Goal: Information Seeking & Learning: Learn about a topic

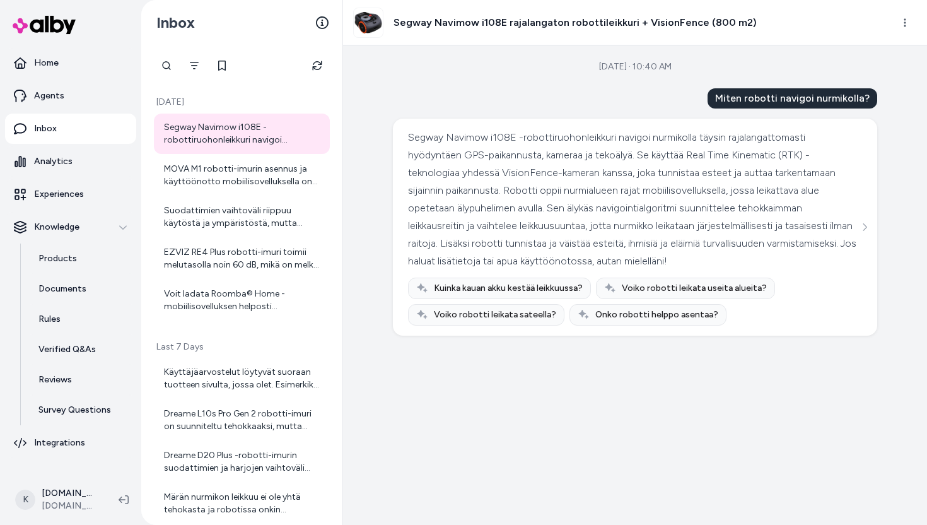
click at [315, 73] on button "Refresh" at bounding box center [317, 65] width 25 height 25
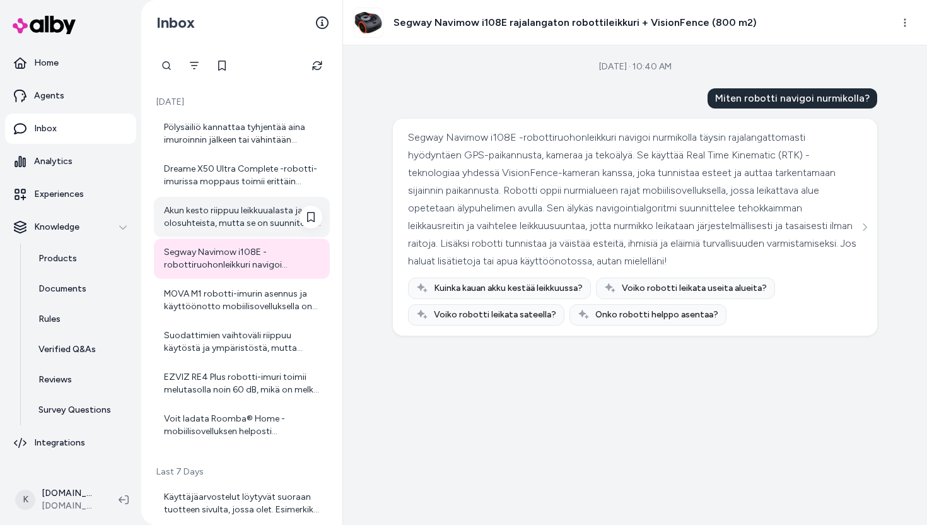
click at [256, 205] on div "Akun kesto riippuu leikkuualasta ja olosuhteista, mutta se on suunniteltu kestä…" at bounding box center [243, 216] width 158 height 25
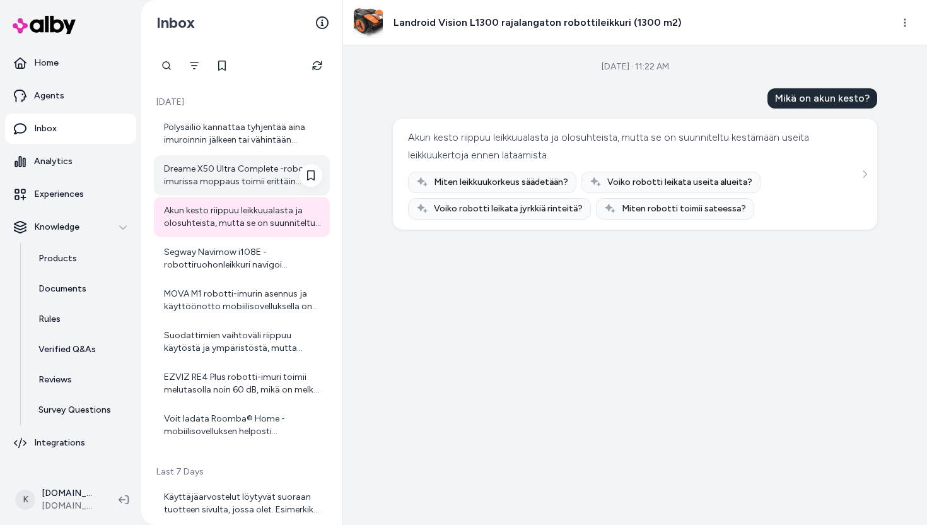
click at [250, 189] on div "Dreame X50 Ultra Complete -robotti-imurissa moppaus toimii erittäin tehokkaasti…" at bounding box center [242, 175] width 176 height 40
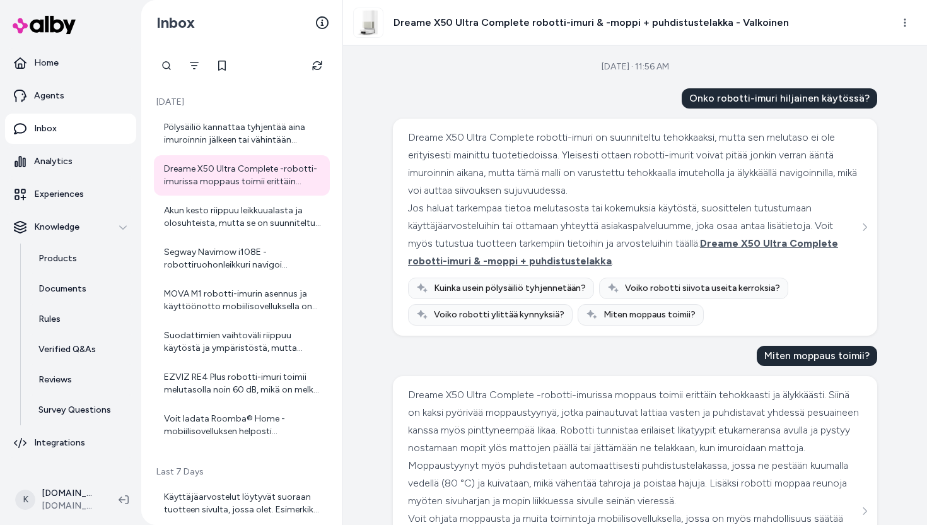
scroll to position [154, 0]
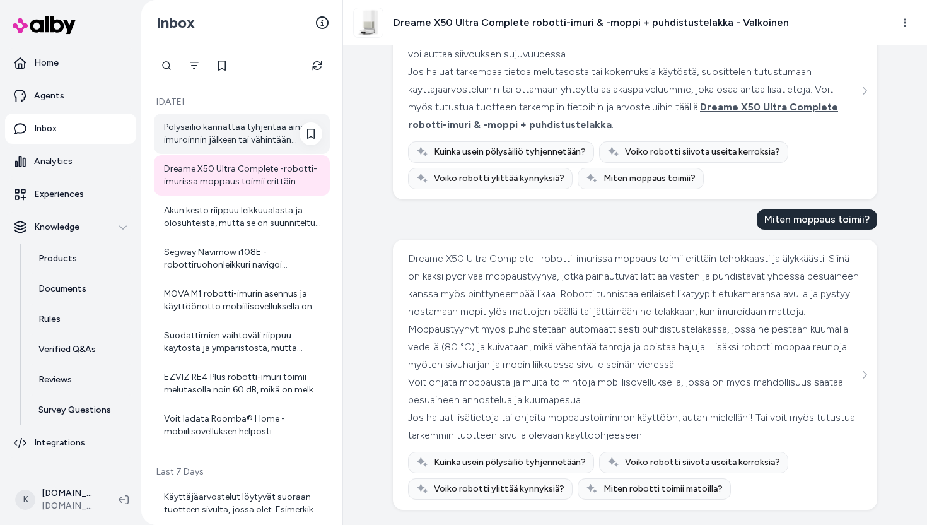
click at [214, 138] on div "Pölysäiliö kannattaa tyhjentää aina imuroinnin jälkeen tai vähintään säännöllis…" at bounding box center [243, 133] width 158 height 25
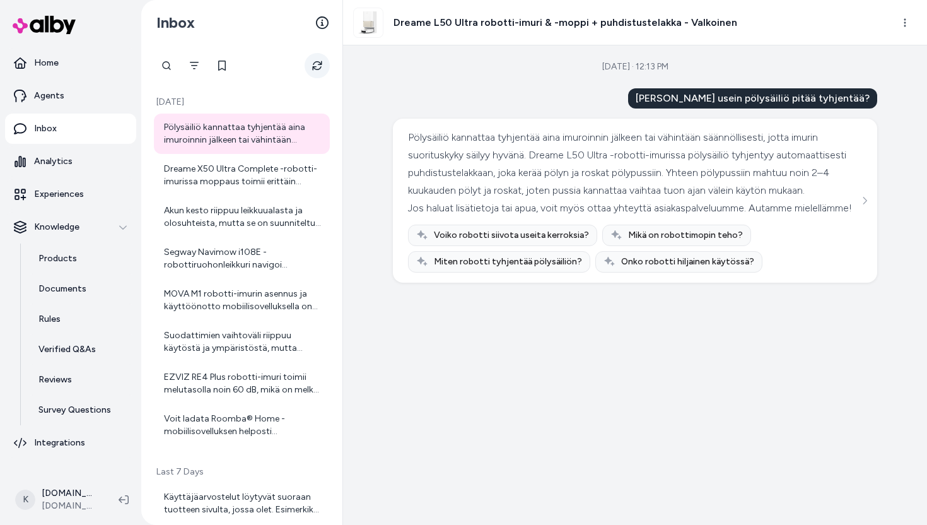
click at [317, 64] on icon "Refresh" at bounding box center [317, 66] width 10 height 10
